Goal: Check status

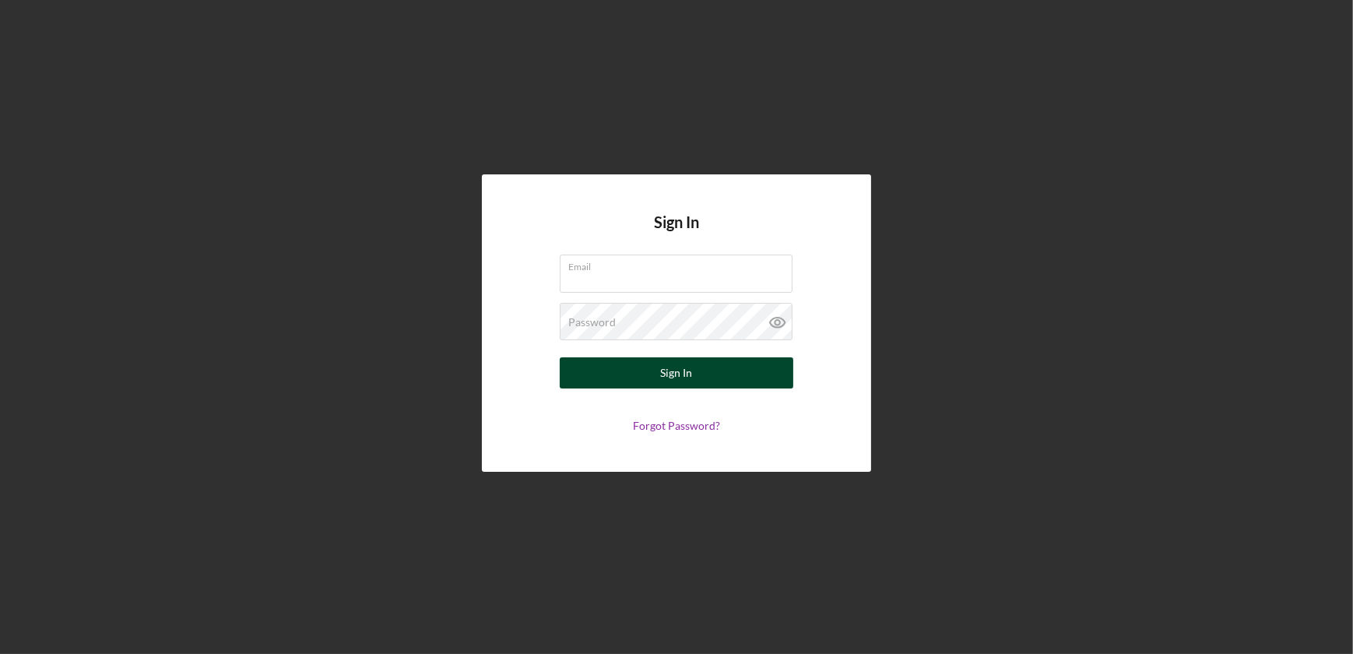
type input "[EMAIL_ADDRESS][DOMAIN_NAME]"
click at [673, 380] on div "Sign In" at bounding box center [677, 372] width 32 height 31
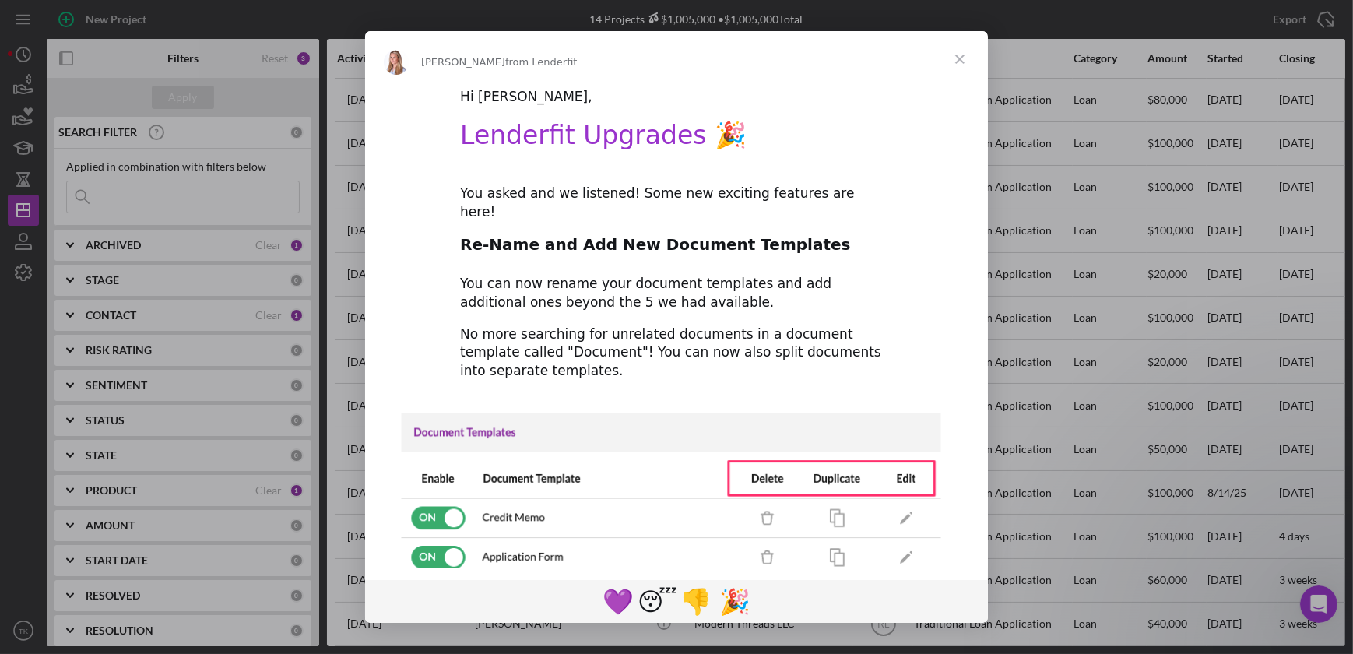
click at [211, 316] on div "Intercom messenger" at bounding box center [676, 327] width 1353 height 654
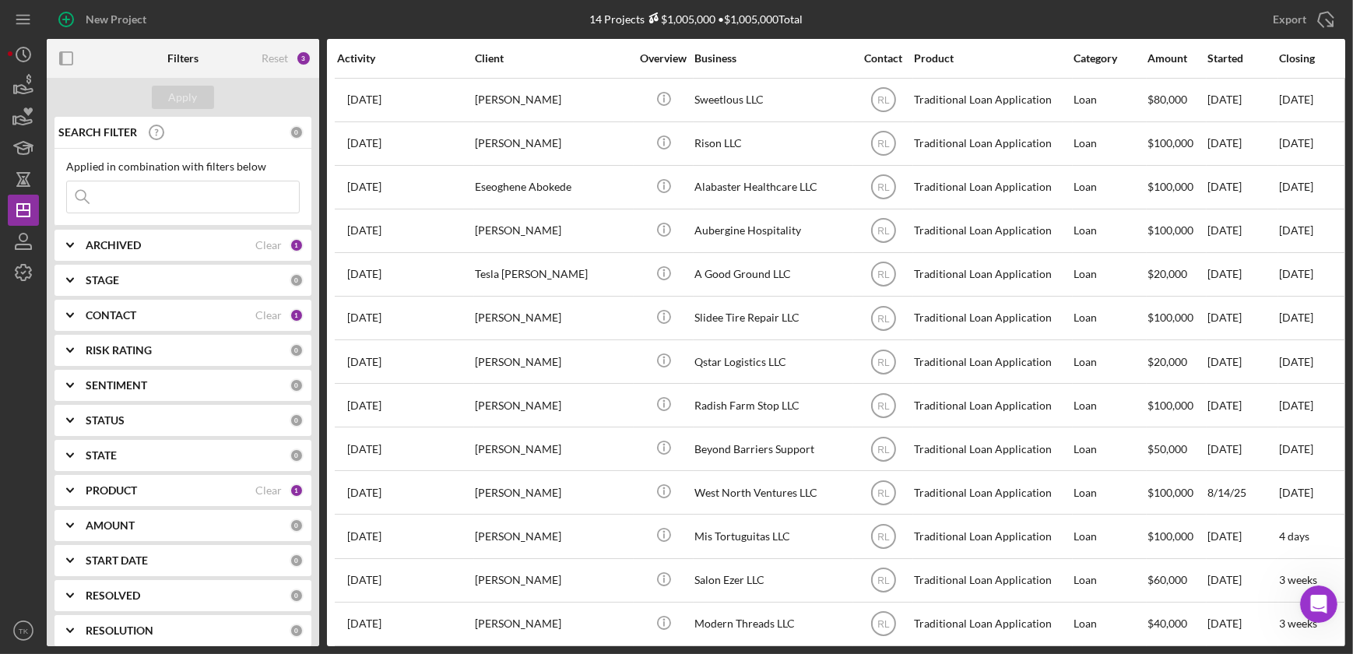
click at [211, 316] on div "CONTACT" at bounding box center [171, 315] width 170 height 12
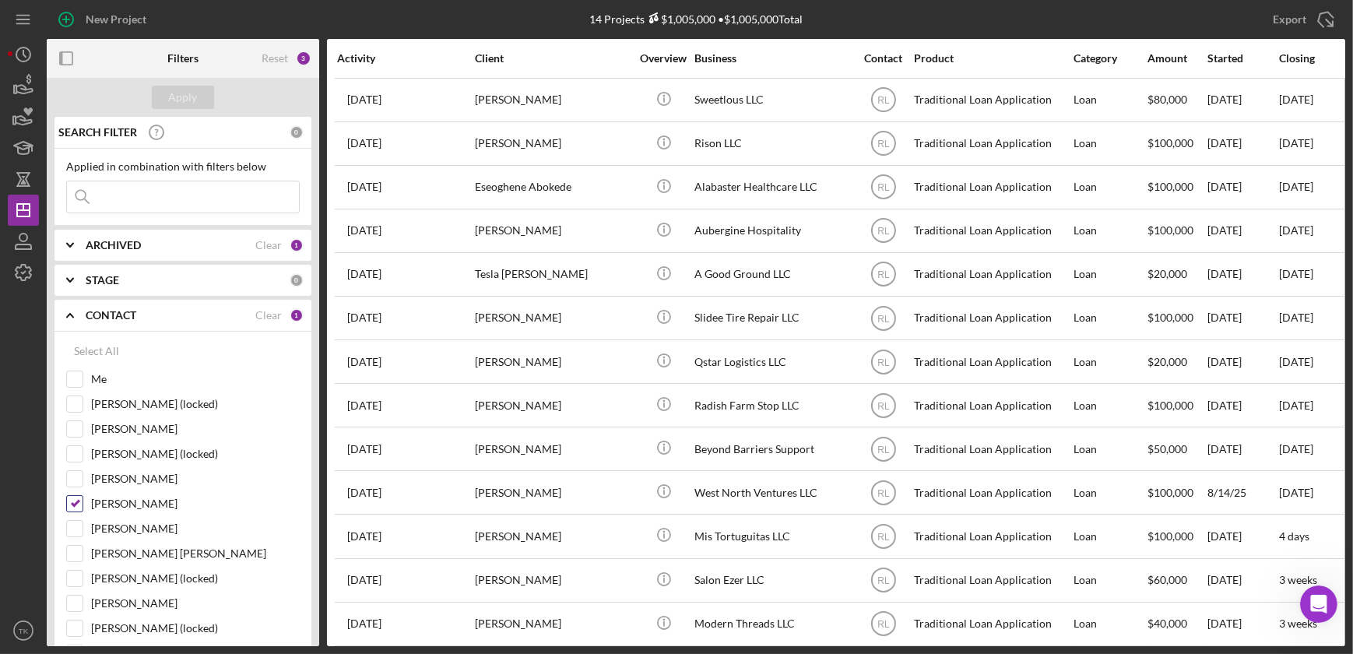
click at [78, 502] on input "[PERSON_NAME]" at bounding box center [75, 504] width 16 height 16
checkbox input "false"
click at [78, 527] on input "[PERSON_NAME]" at bounding box center [75, 529] width 16 height 16
checkbox input "true"
click at [187, 100] on div "Apply" at bounding box center [183, 97] width 29 height 23
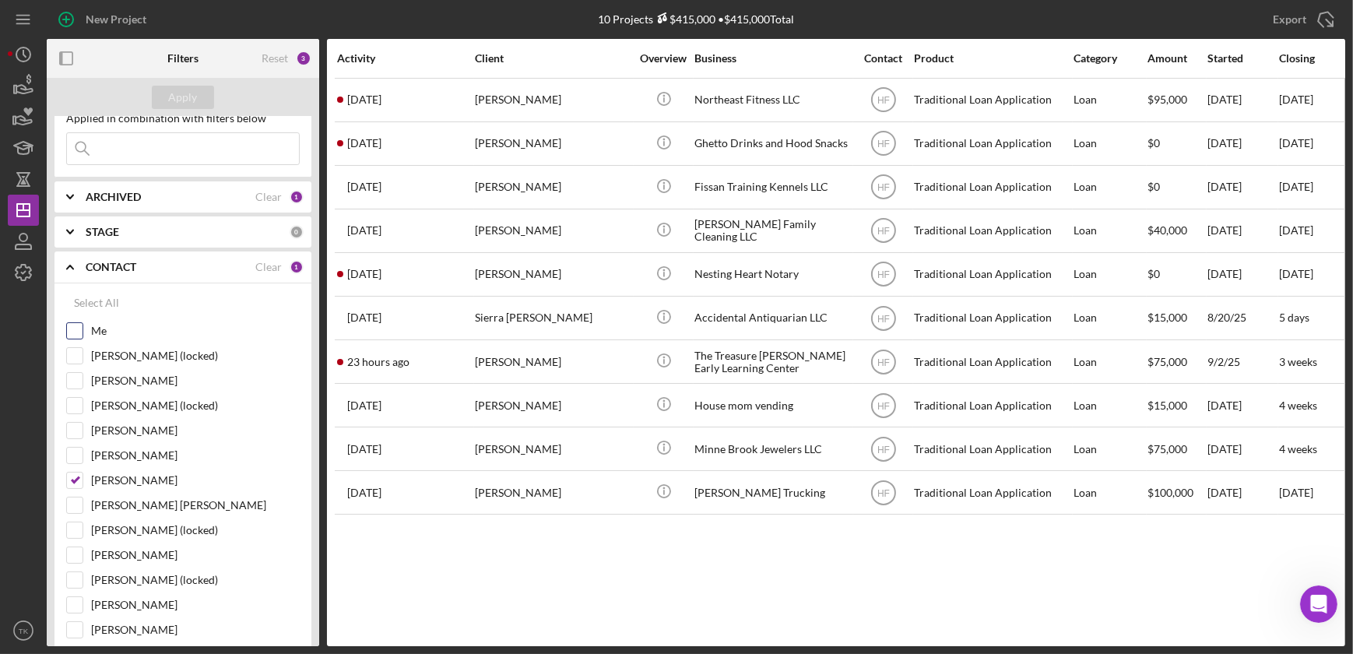
scroll to position [70, 0]
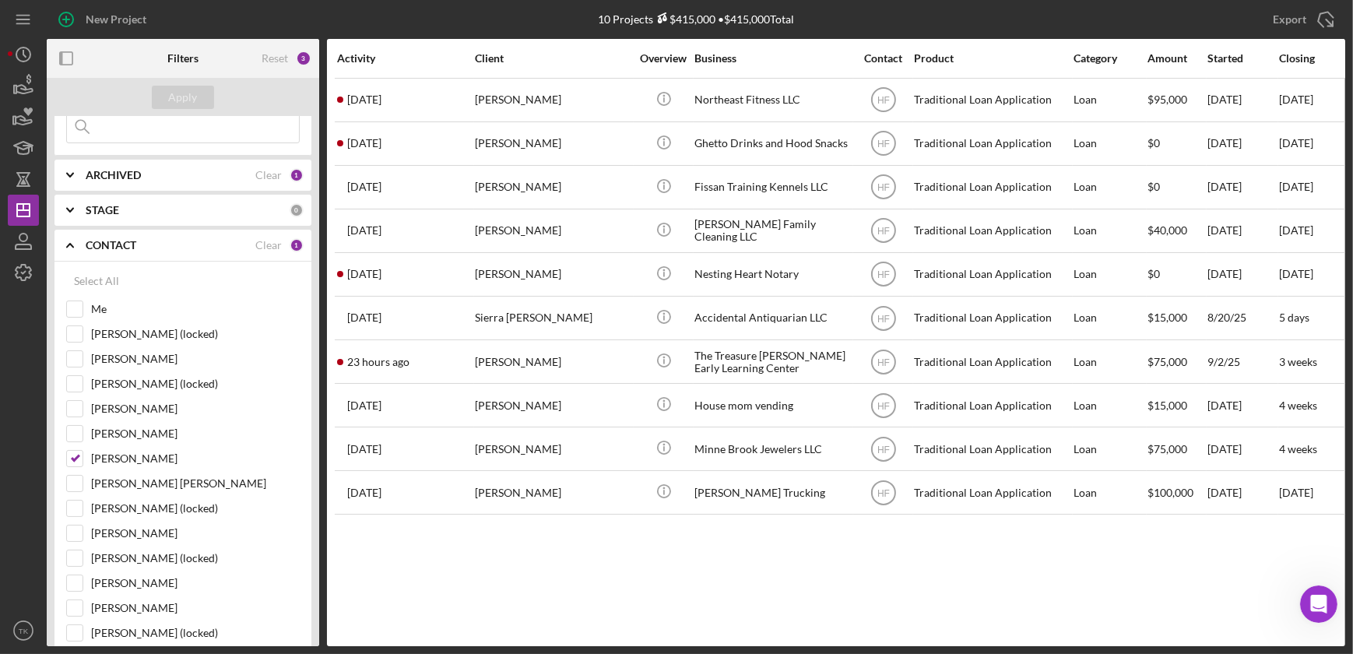
click at [62, 240] on icon "Icon/Expander" at bounding box center [70, 245] width 39 height 39
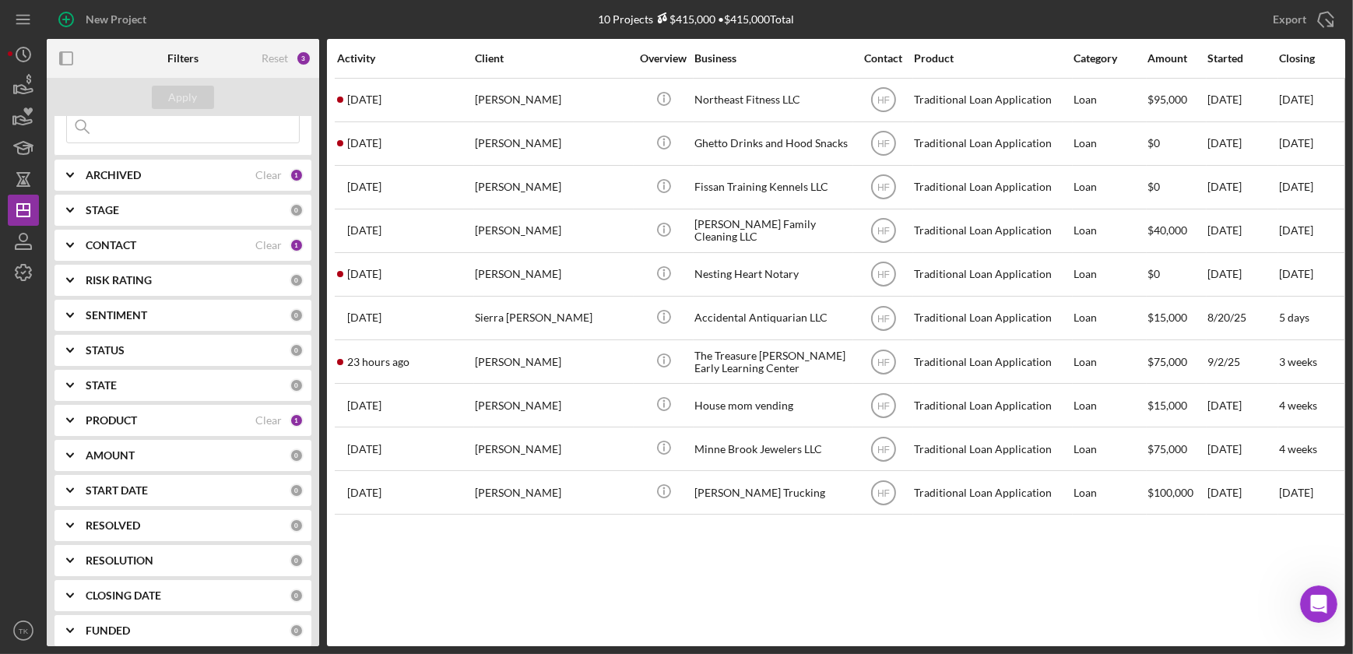
click at [70, 419] on polyline at bounding box center [70, 420] width 6 height 3
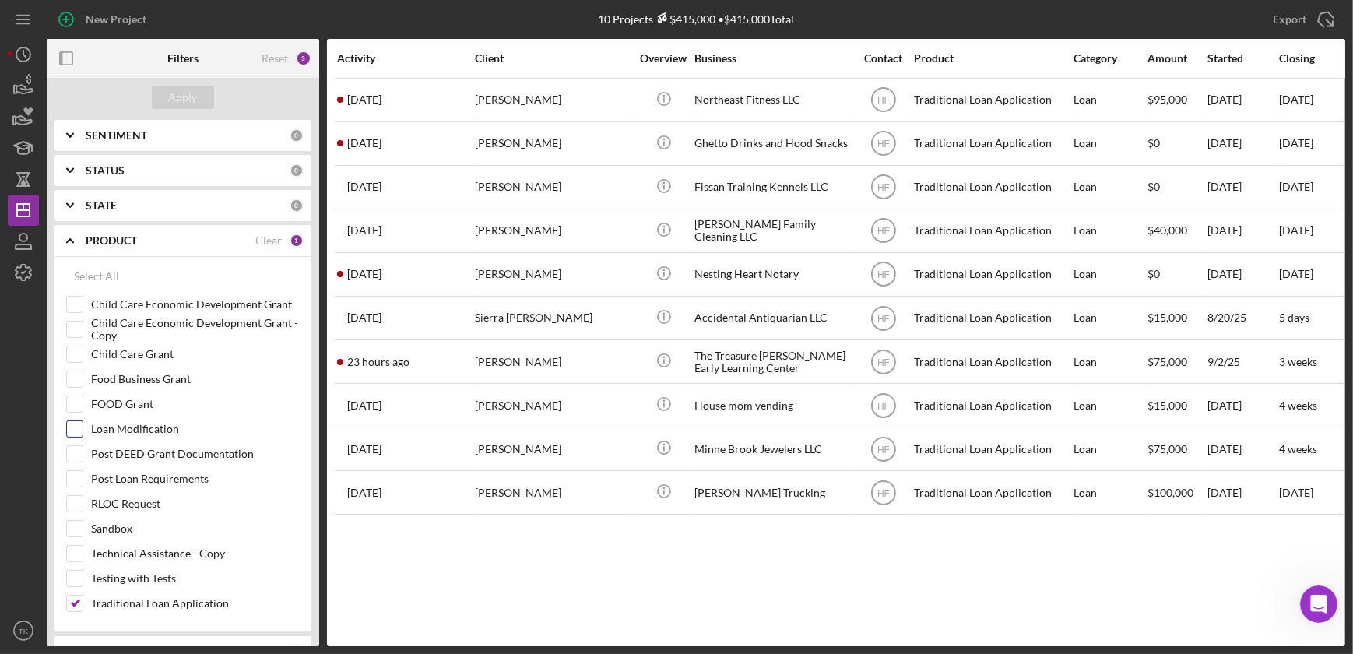
scroll to position [283, 0]
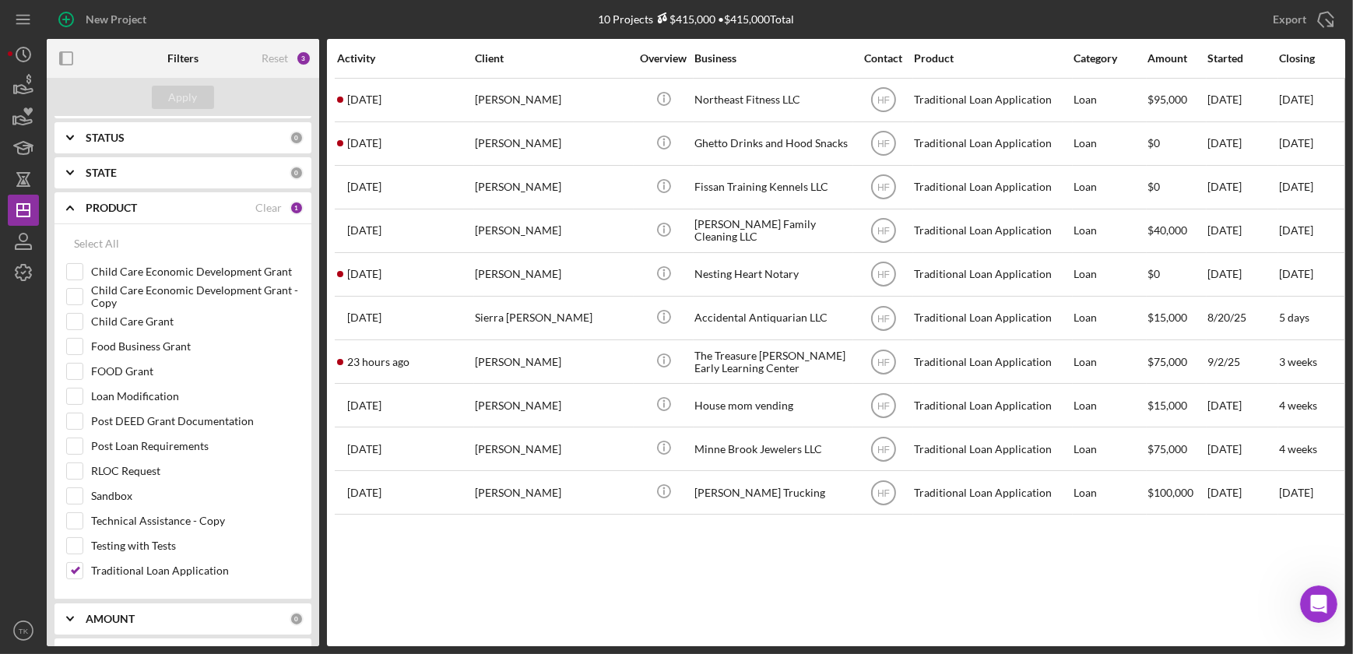
click at [69, 203] on icon "Icon/Expander" at bounding box center [70, 207] width 39 height 39
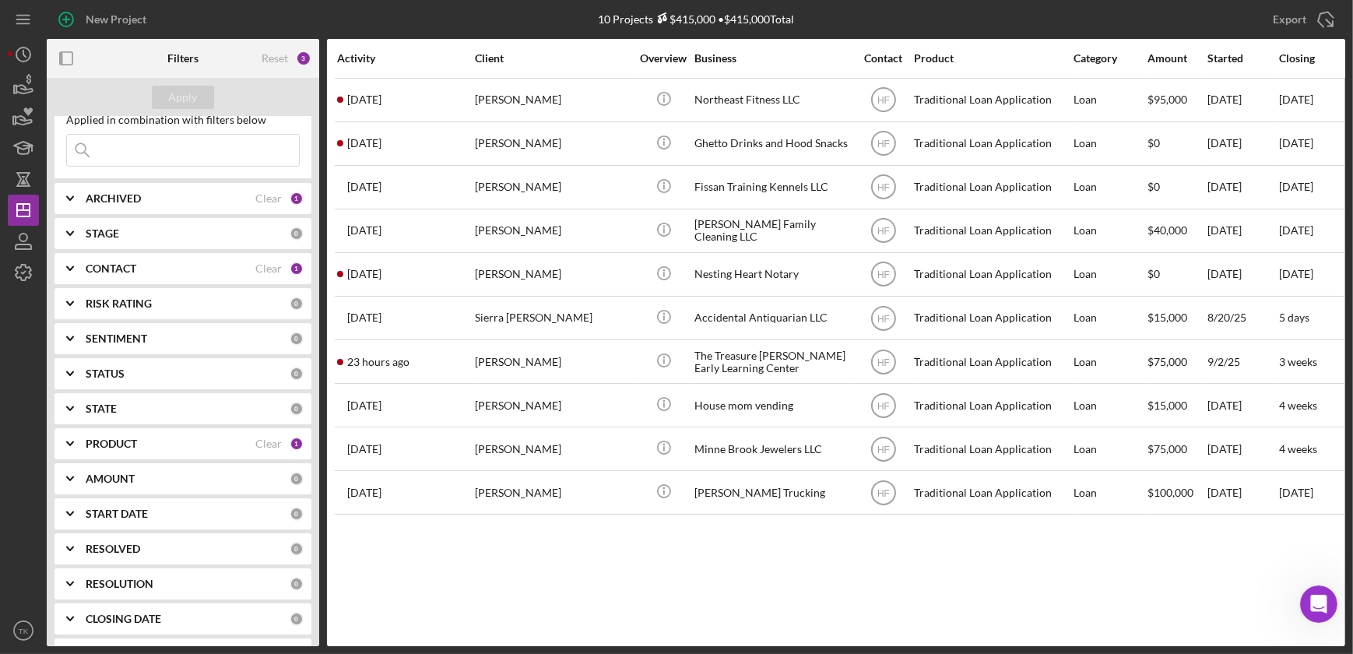
scroll to position [0, 0]
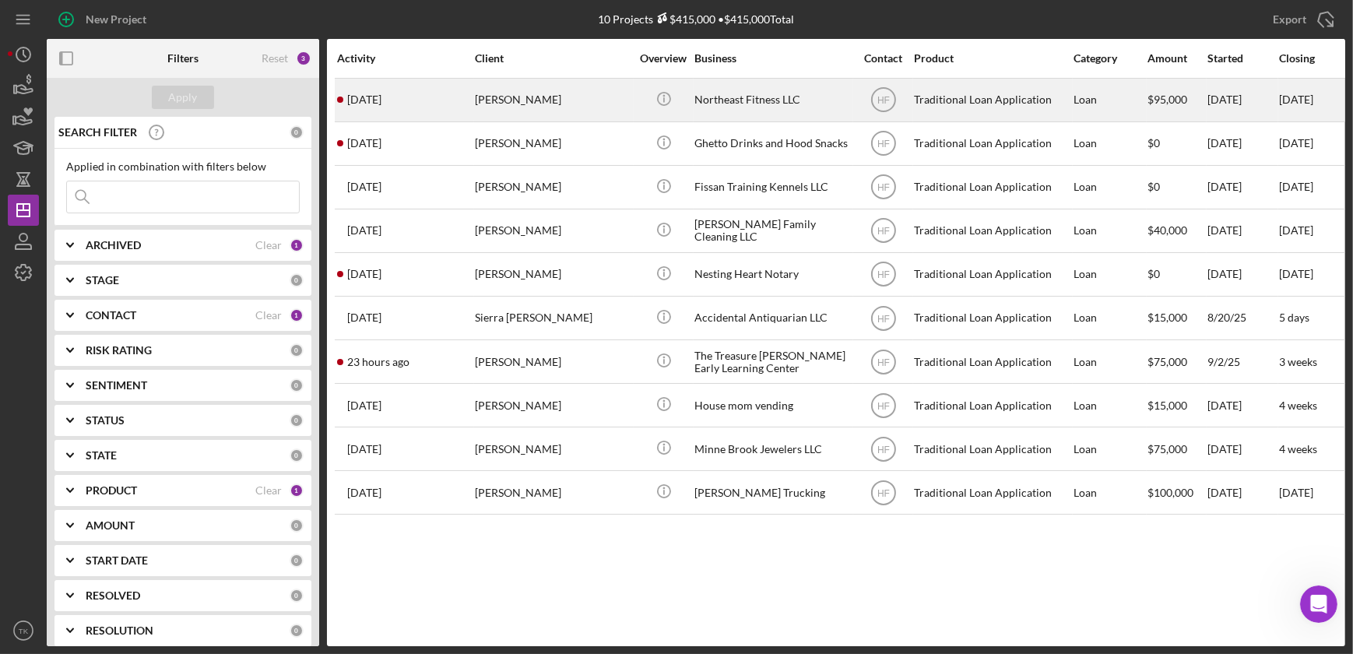
click at [623, 98] on div "[PERSON_NAME]" at bounding box center [553, 99] width 156 height 41
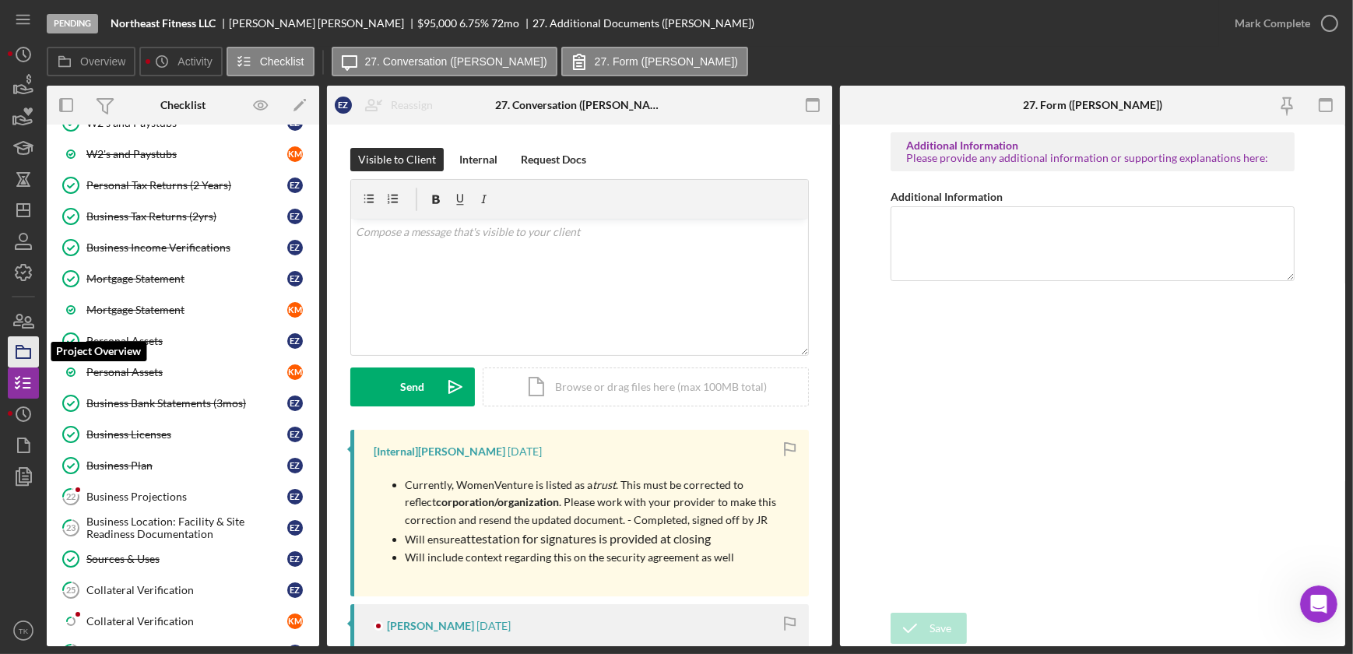
scroll to position [611, 0]
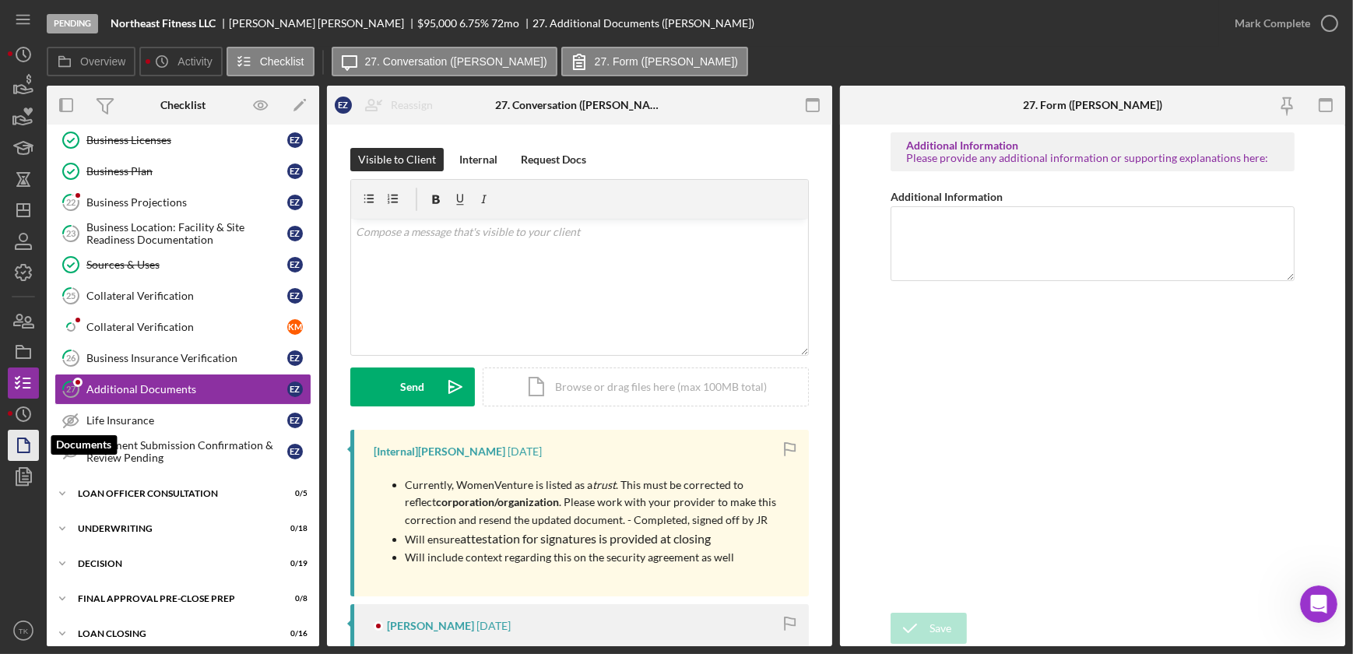
click at [22, 455] on icon "button" at bounding box center [23, 445] width 39 height 39
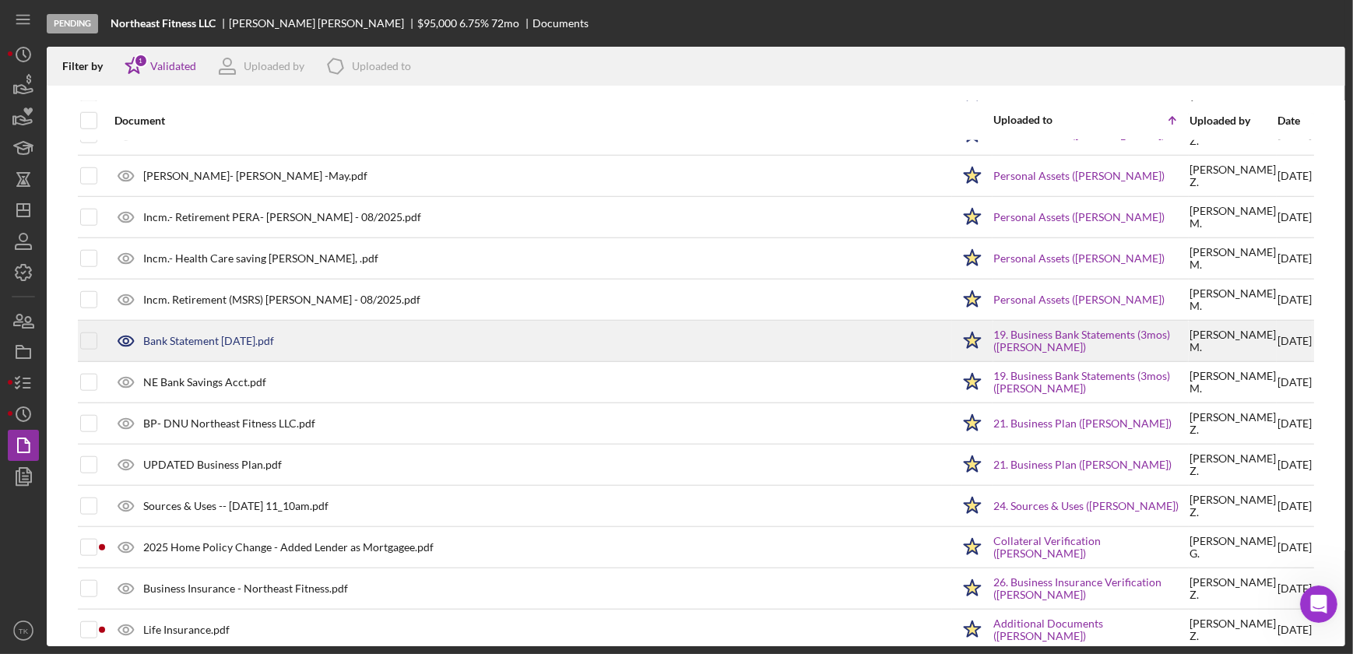
scroll to position [1939, 0]
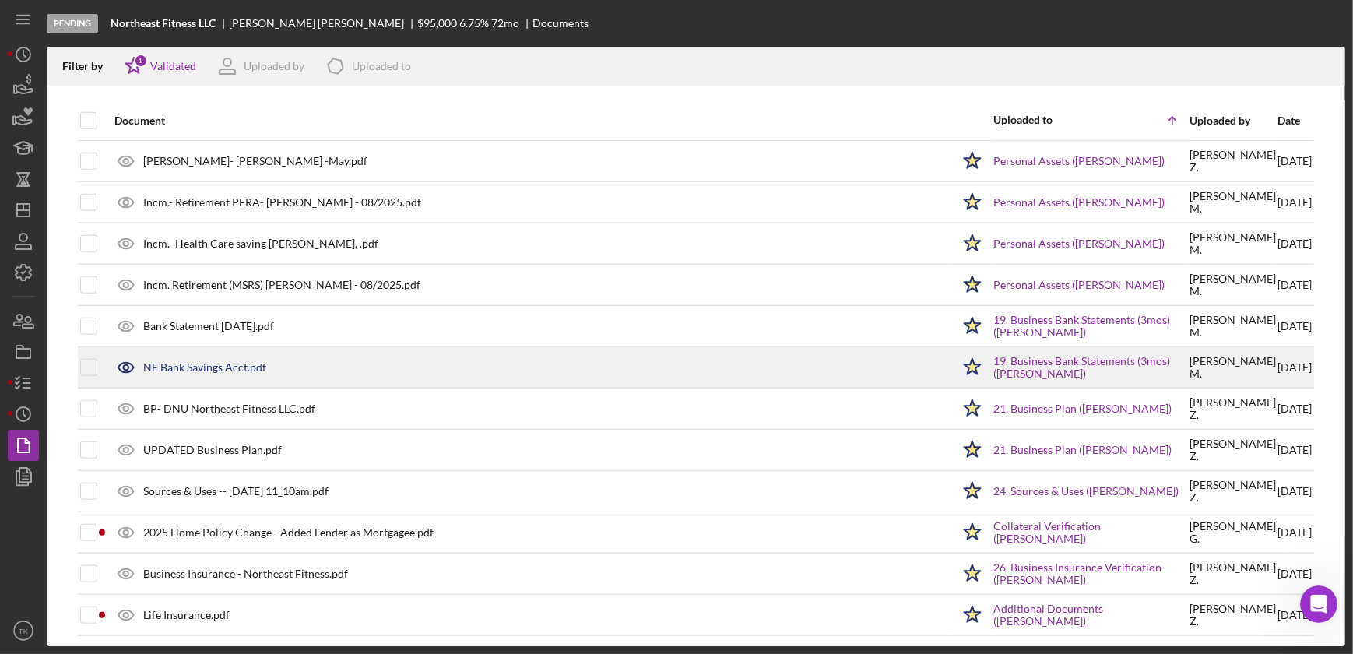
click at [206, 361] on div "NE Bank Savings Acct.pdf" at bounding box center [204, 367] width 123 height 12
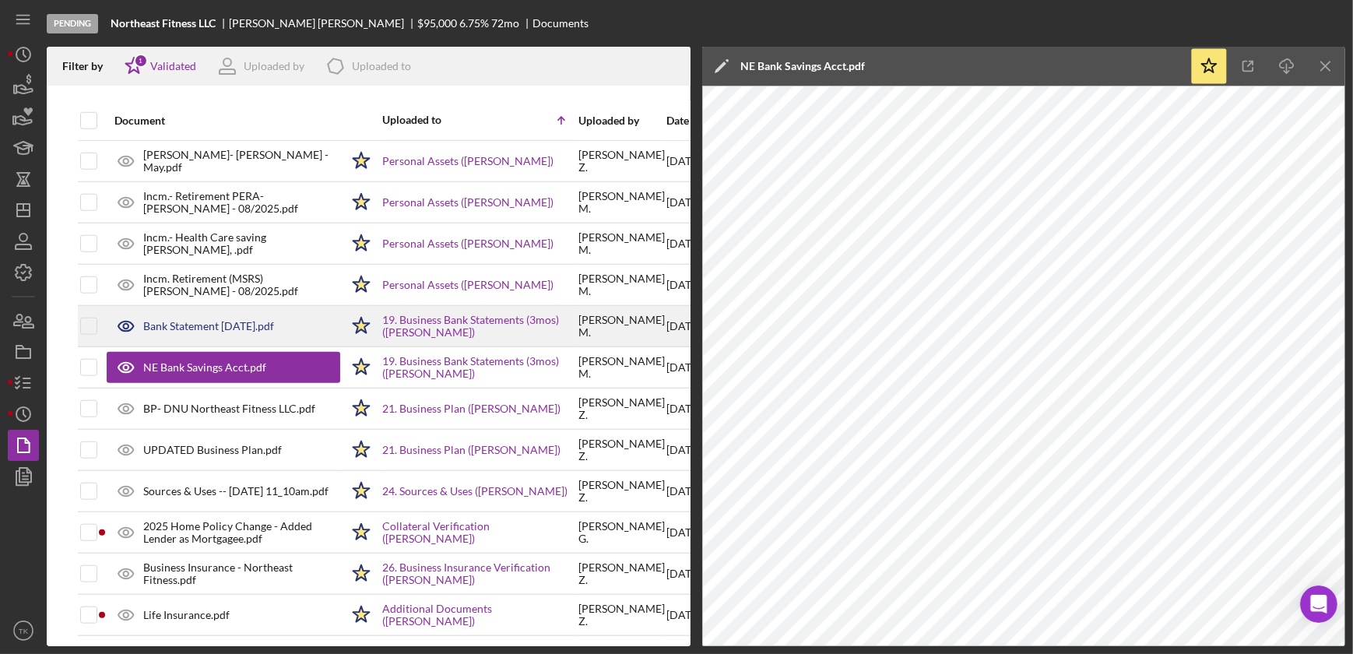
click at [177, 310] on div "Bank Statement [DATE].pdf" at bounding box center [223, 326] width 233 height 39
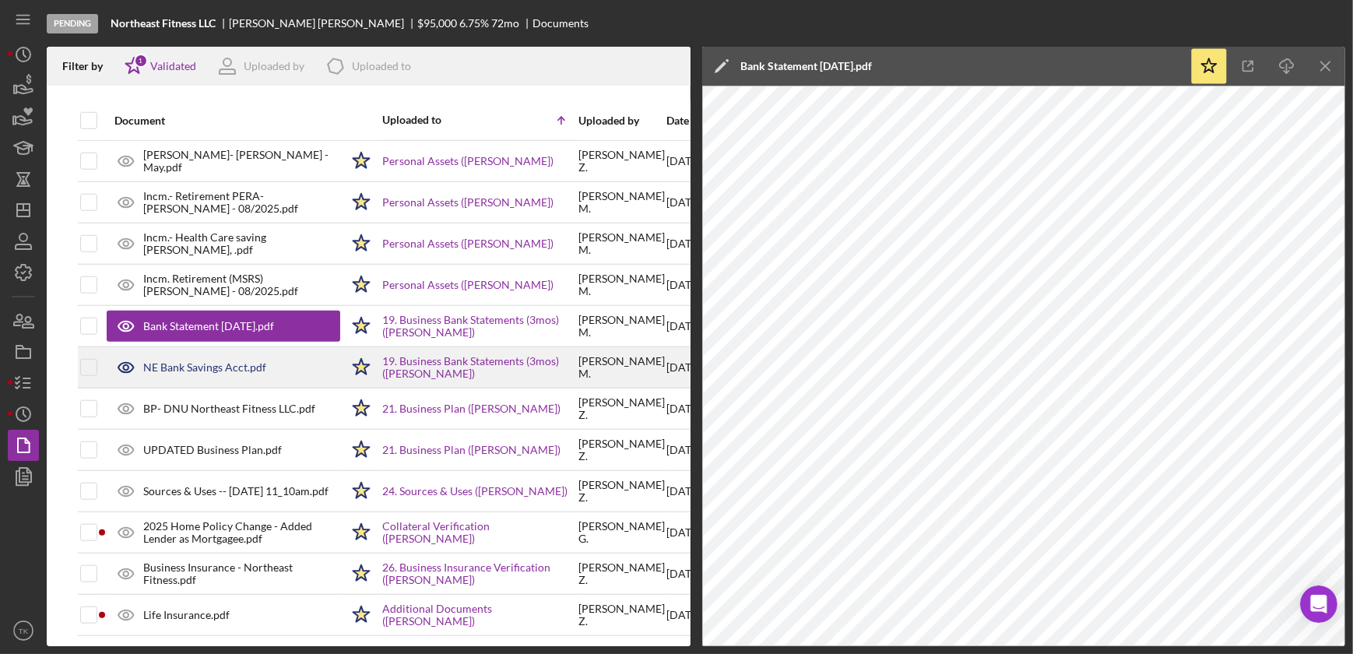
click at [216, 365] on div "NE Bank Savings Acct.pdf" at bounding box center [204, 367] width 123 height 12
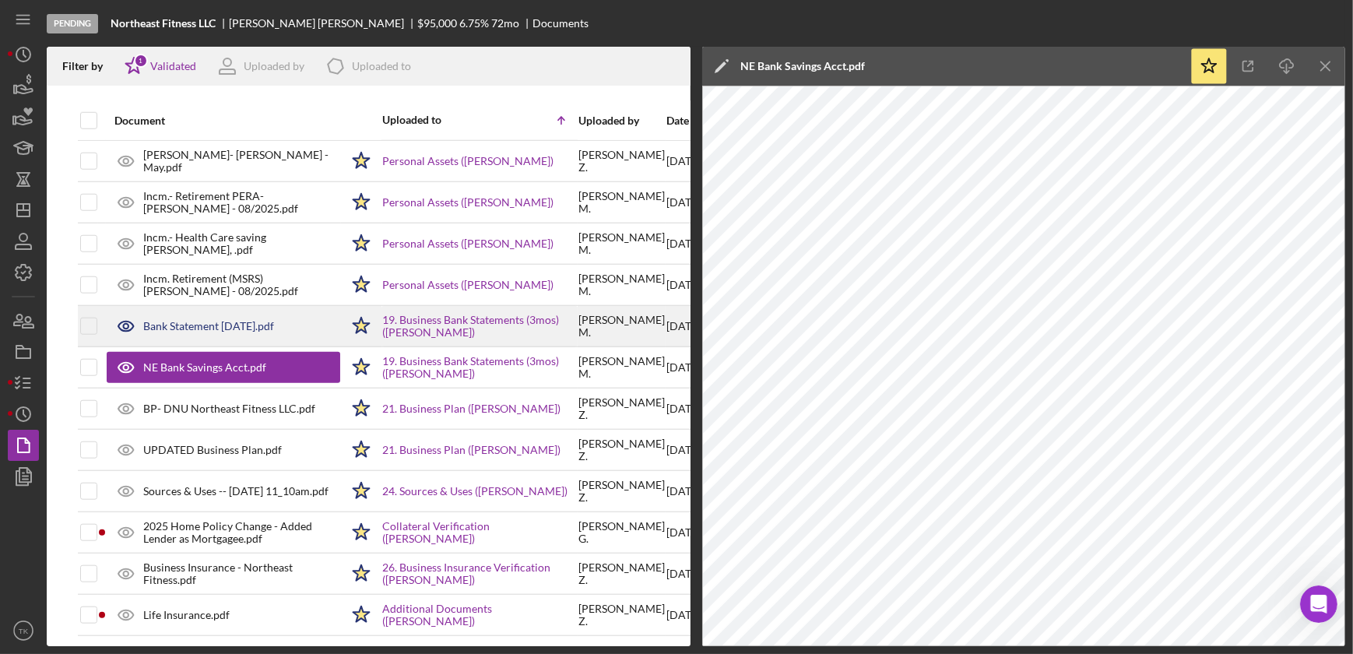
click at [217, 323] on div "Bank Statement [DATE].pdf" at bounding box center [208, 326] width 131 height 12
